Goal: Task Accomplishment & Management: Complete application form

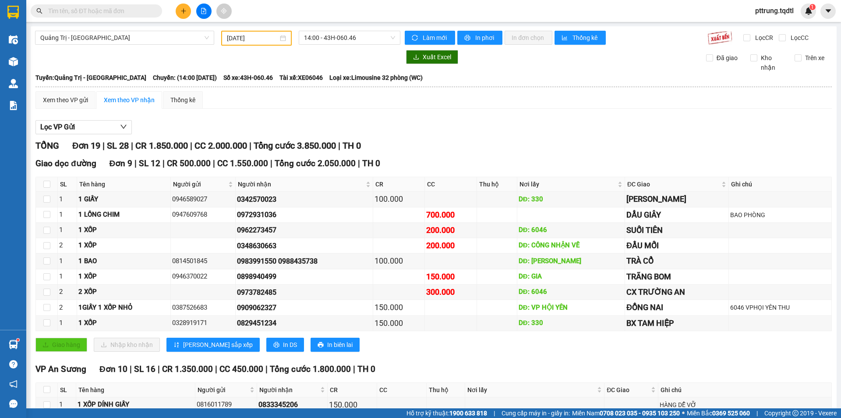
click at [141, 13] on input "text" at bounding box center [99, 11] width 103 height 10
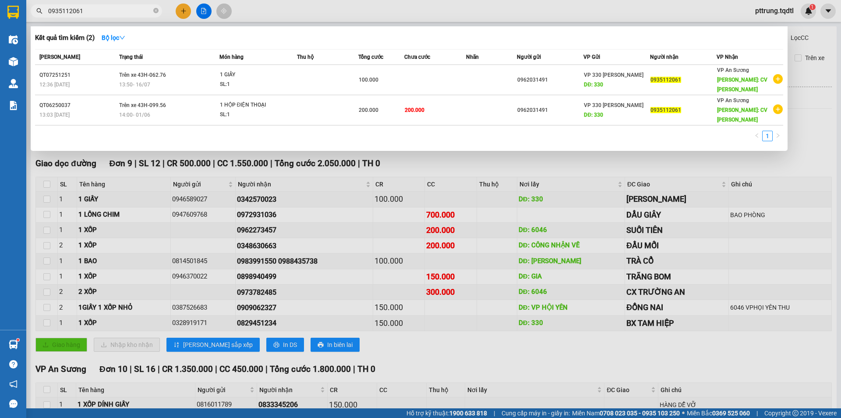
click at [127, 9] on input "0935112061" at bounding box center [99, 11] width 103 height 10
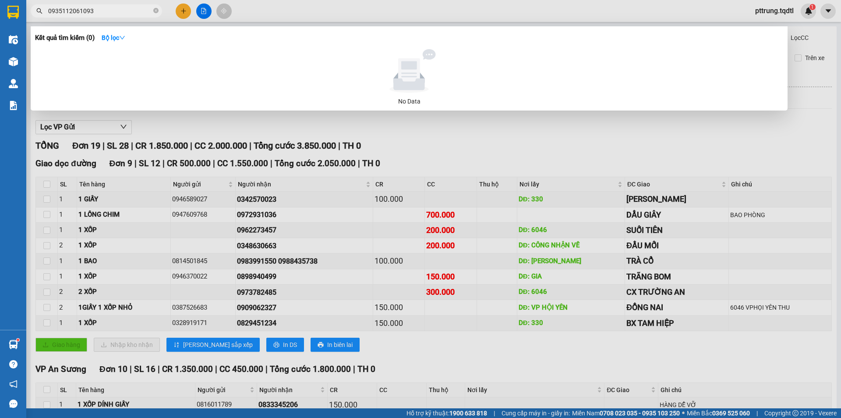
click at [127, 9] on input "0935112061093" at bounding box center [99, 11] width 103 height 10
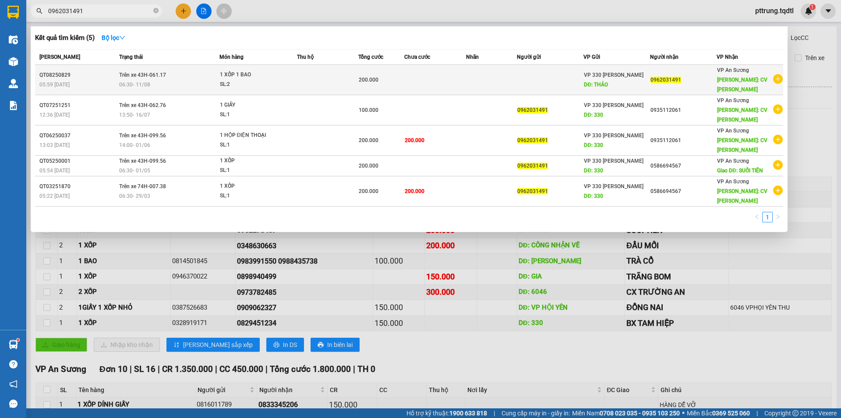
type input "0962031491"
click at [144, 86] on span "06:30 [DATE]" at bounding box center [134, 85] width 31 height 6
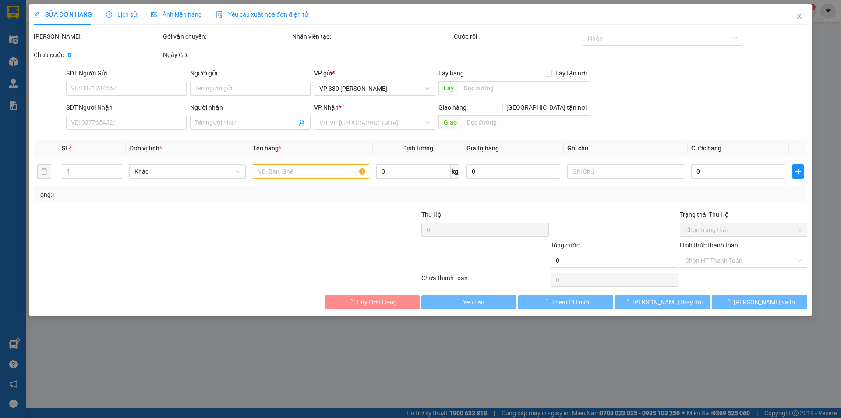
type input "THẢO"
type input "0962031491"
type input "CV [PERSON_NAME]"
type input "200.000"
